Goal: Navigation & Orientation: Find specific page/section

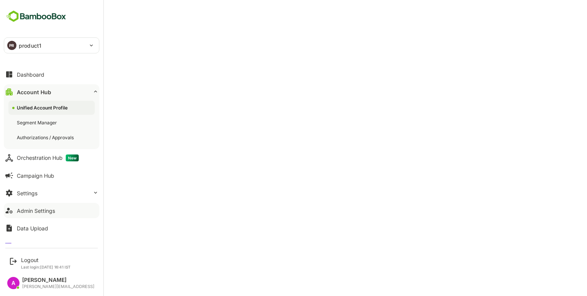
click at [48, 206] on button "Admin Settings" at bounding box center [52, 210] width 96 height 15
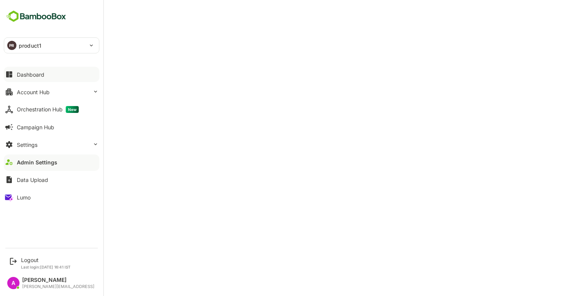
click at [49, 77] on button "Dashboard" at bounding box center [52, 74] width 96 height 15
click at [18, 96] on button "Account Hub" at bounding box center [52, 91] width 96 height 15
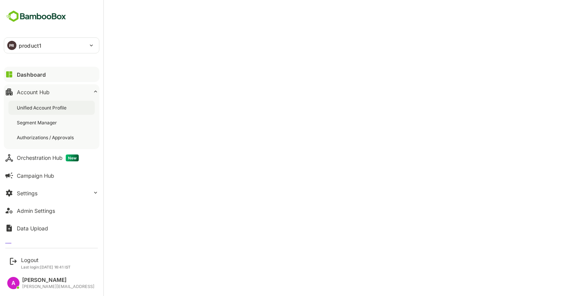
click at [52, 109] on div "Unified Account Profile" at bounding box center [42, 108] width 51 height 6
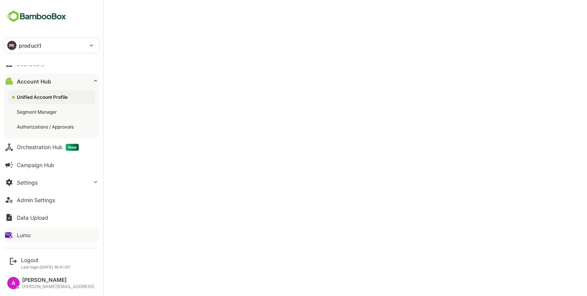
click at [31, 232] on button "Lumo" at bounding box center [52, 235] width 96 height 15
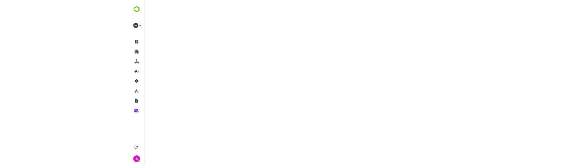
scroll to position [2, 0]
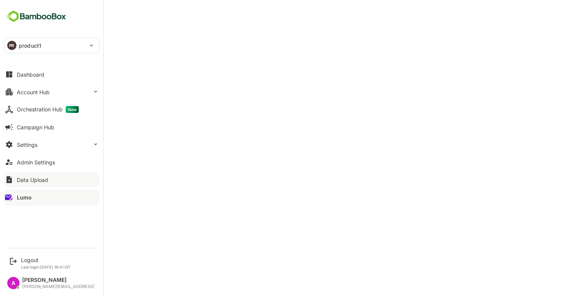
click at [37, 183] on button "Data Upload" at bounding box center [52, 179] width 96 height 15
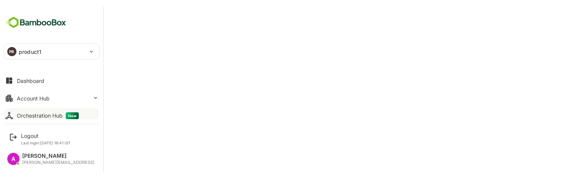
scroll to position [93, 0]
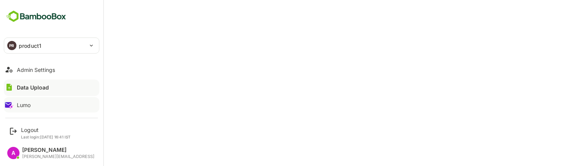
click at [31, 109] on button "Lumo" at bounding box center [52, 104] width 96 height 15
